Goal: Obtain resource: Download file/media

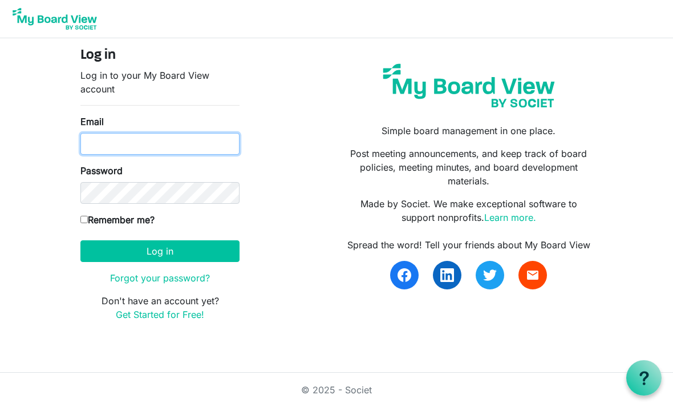
type input "k8dran@gmail.com"
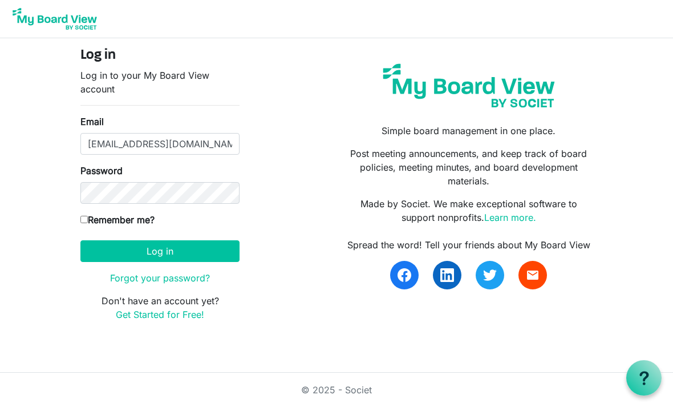
click at [160, 251] on button "Log in" at bounding box center [159, 251] width 159 height 22
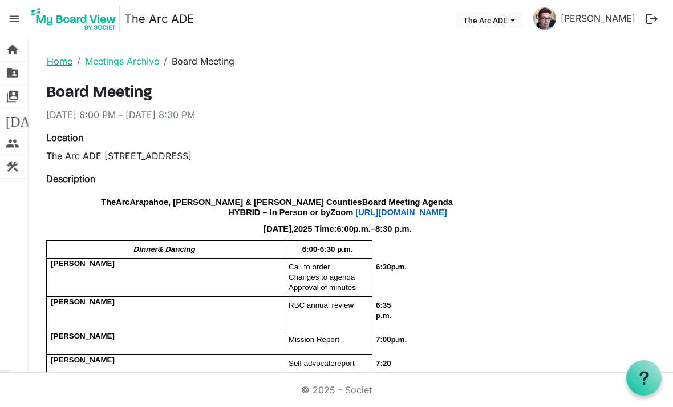
click at [64, 59] on link "Home" at bounding box center [60, 60] width 26 height 11
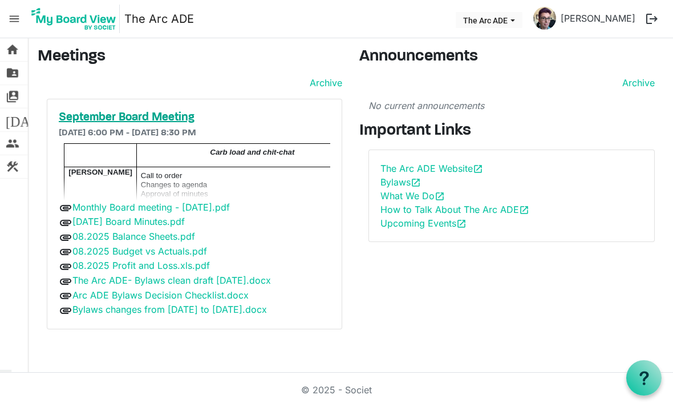
click at [93, 116] on h5 "September Board Meeting" at bounding box center [195, 118] width 272 height 14
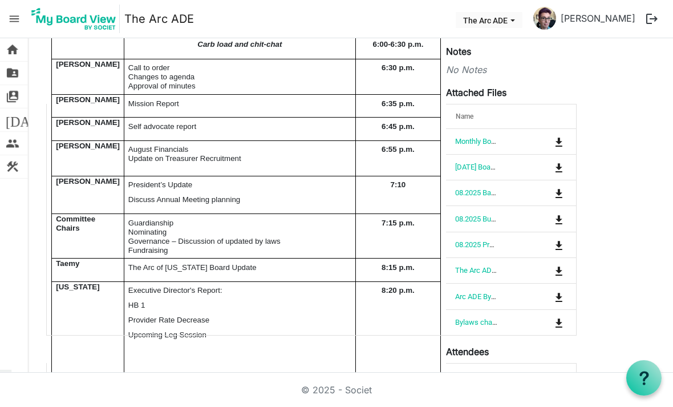
scroll to position [155, 0]
click at [474, 193] on link "08.2025 Balance Sheets.pdf" at bounding box center [500, 192] width 91 height 9
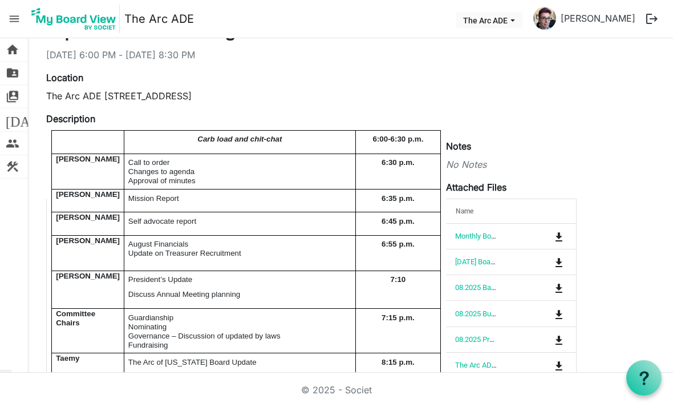
scroll to position [60, 0]
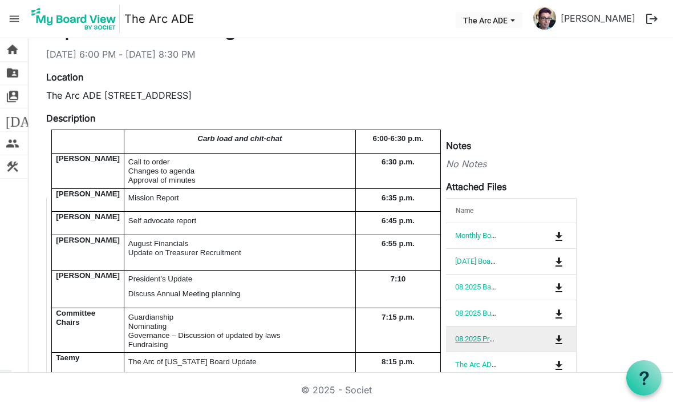
click at [479, 340] on link "08.2025 Profit and Loss.xls.pdf" at bounding box center [504, 338] width 99 height 9
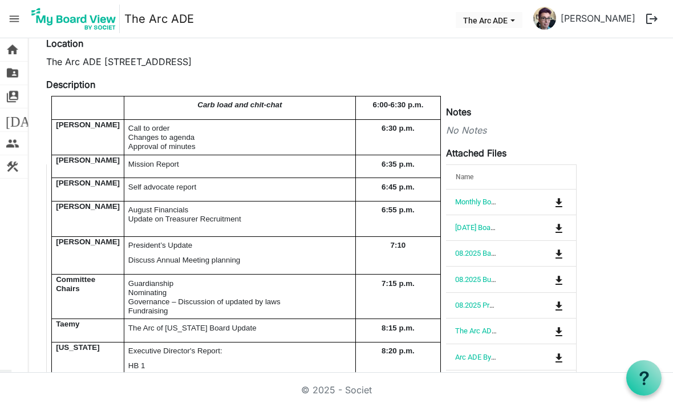
scroll to position [107, 0]
